Goal: Task Accomplishment & Management: Use online tool/utility

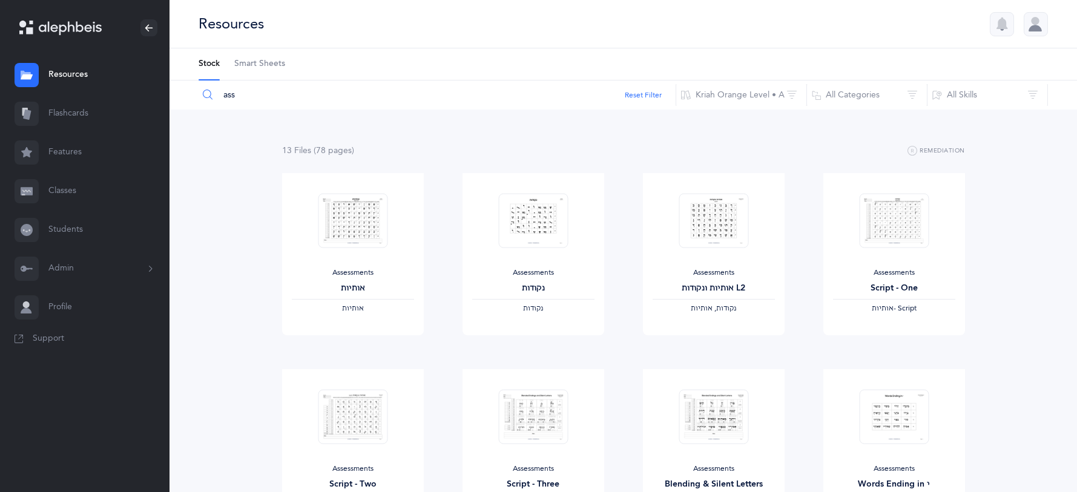
scroll to position [17, 0]
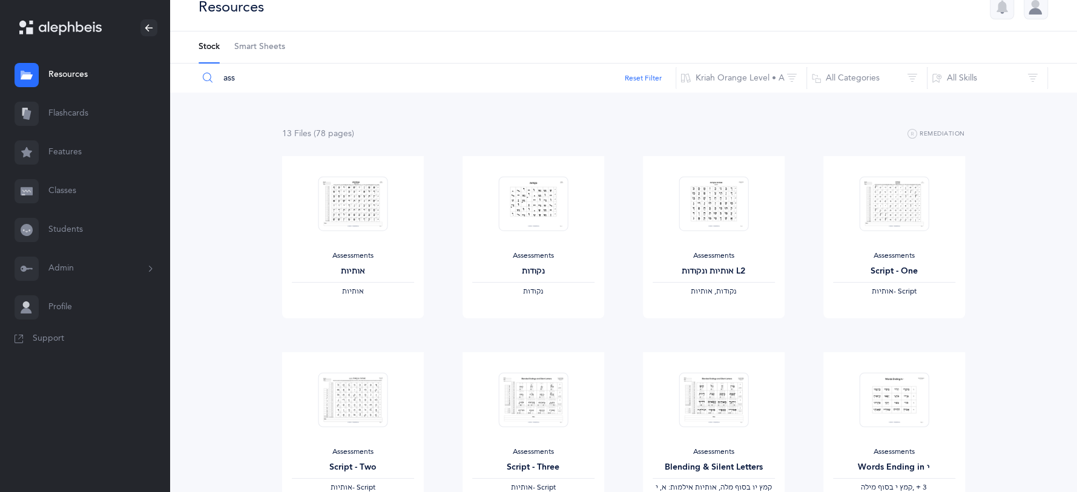
click at [67, 185] on link "Classes" at bounding box center [84, 191] width 169 height 39
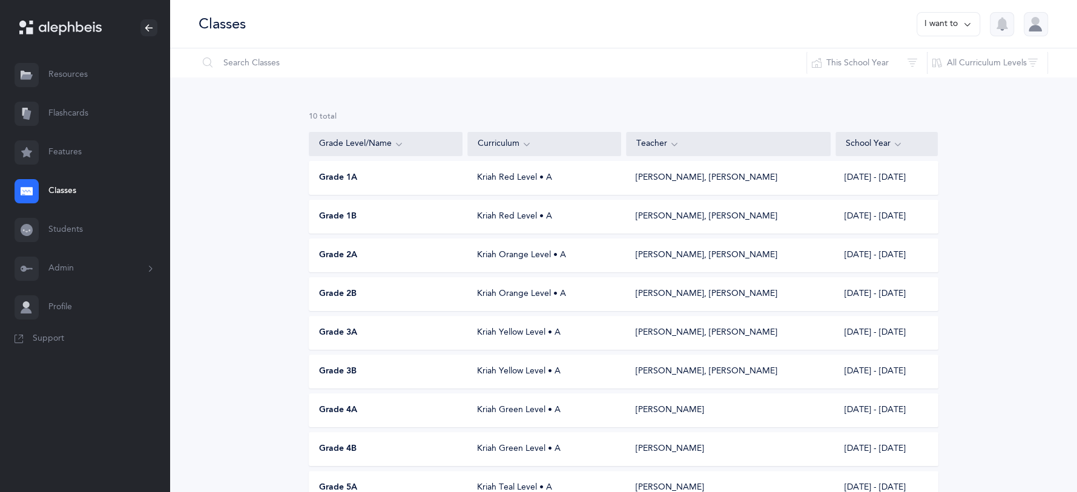
click at [375, 217] on div "Grade 1B" at bounding box center [386, 217] width 154 height 12
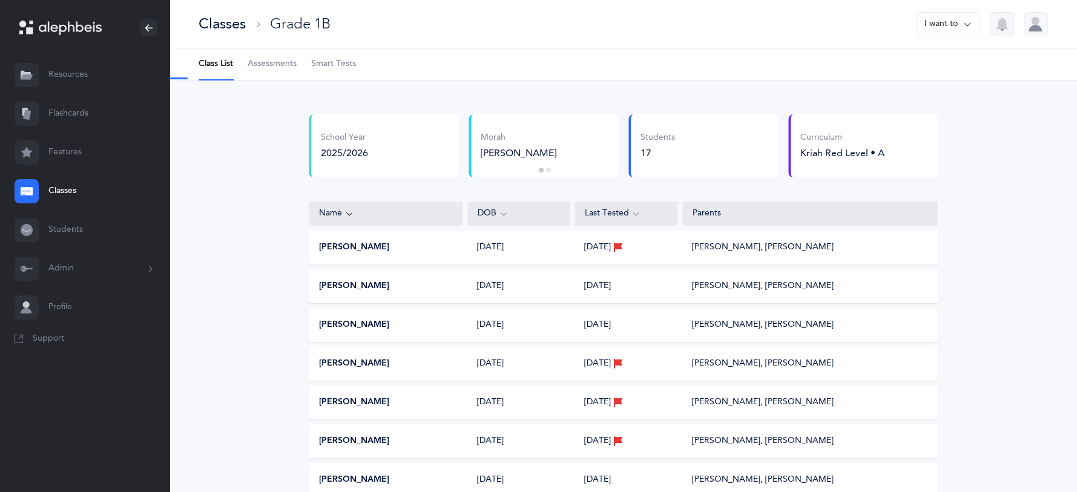
select select "2"
click at [267, 64] on span "Assessments" at bounding box center [272, 64] width 49 height 12
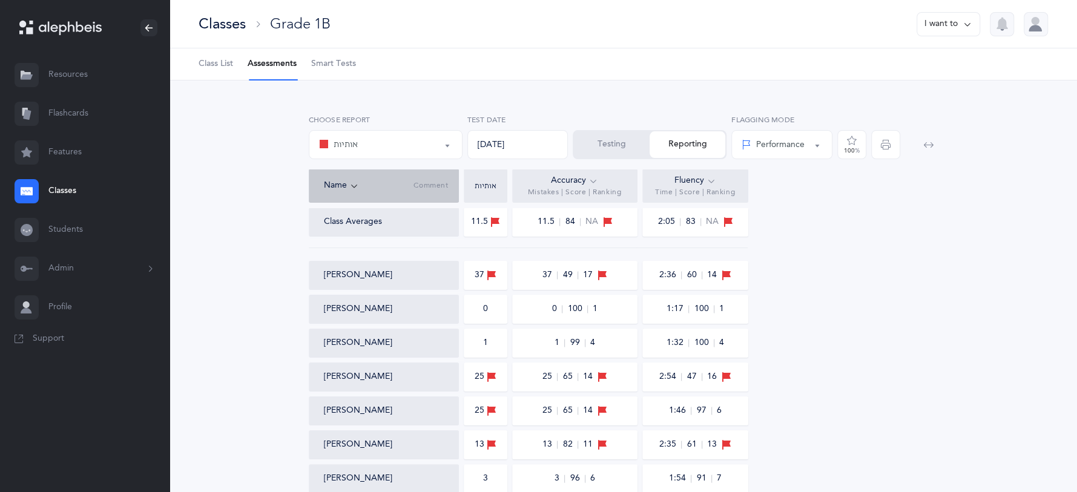
click at [596, 149] on button "Testing" at bounding box center [612, 144] width 76 height 27
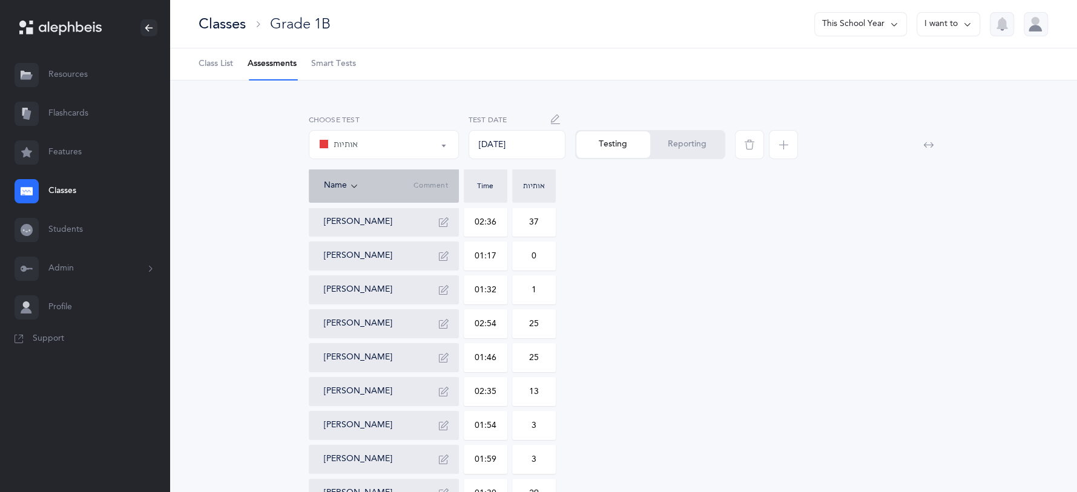
click at [787, 145] on icon "button" at bounding box center [783, 145] width 10 height 10
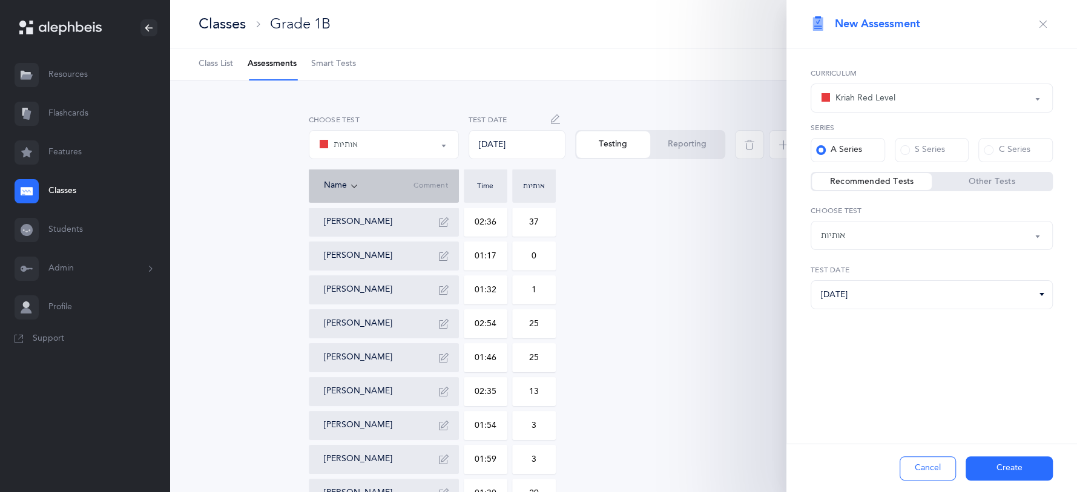
click at [1019, 466] on button "Create" at bounding box center [1008, 468] width 87 height 24
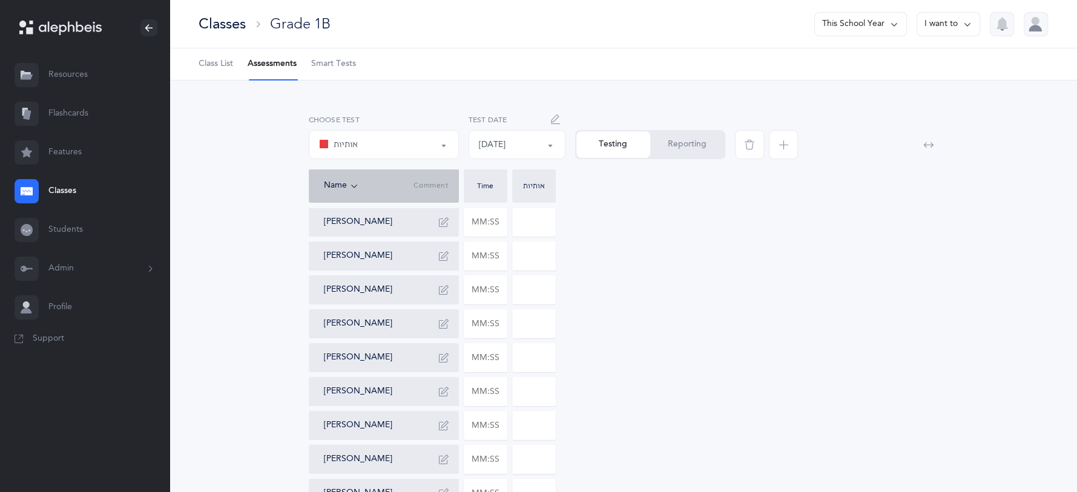
click at [441, 142] on button "אותיות" at bounding box center [384, 144] width 150 height 29
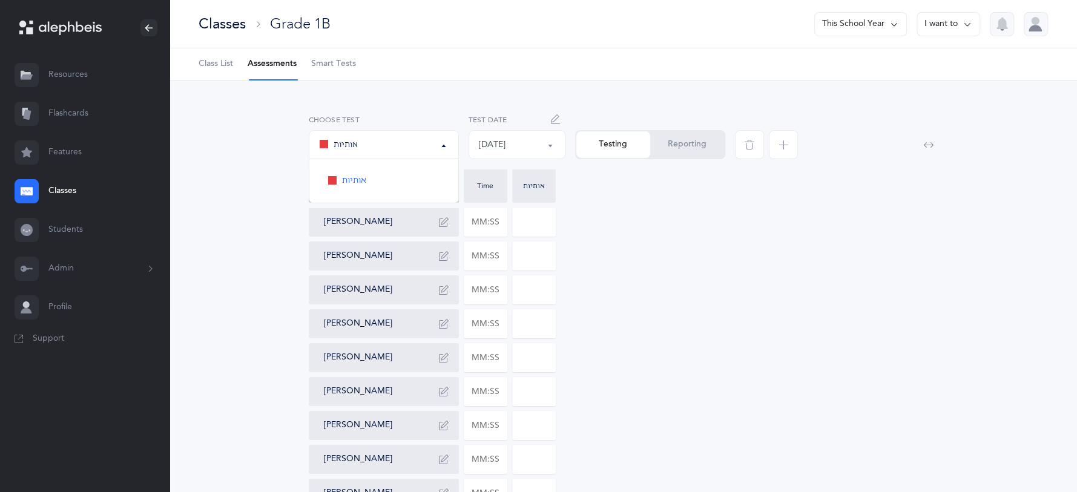
click at [441, 142] on button "אותיות" at bounding box center [384, 144] width 150 height 29
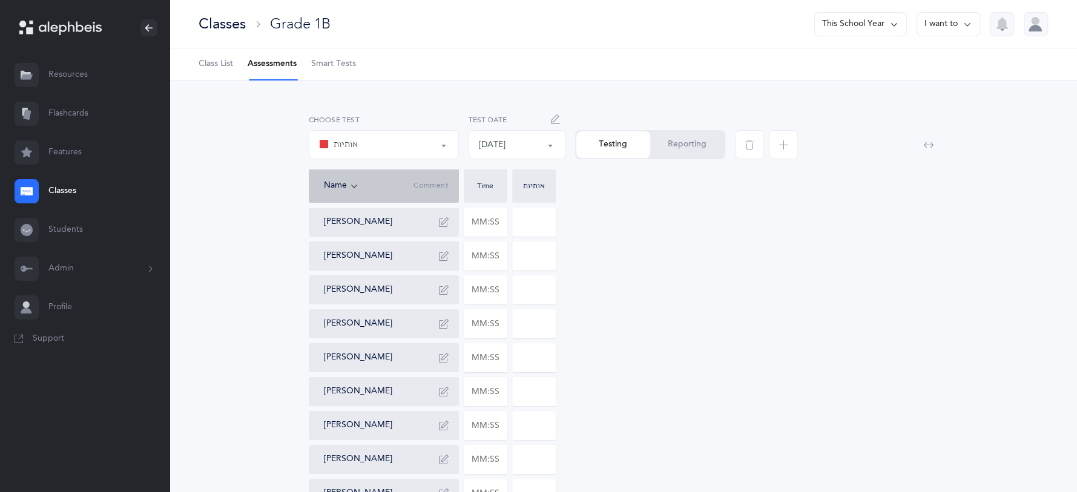
click at [546, 149] on button "[DATE]" at bounding box center [516, 144] width 97 height 29
click at [547, 148] on button "[DATE]" at bounding box center [516, 144] width 97 height 29
click at [493, 263] on input "text" at bounding box center [485, 256] width 42 height 28
